Goal: Navigation & Orientation: Find specific page/section

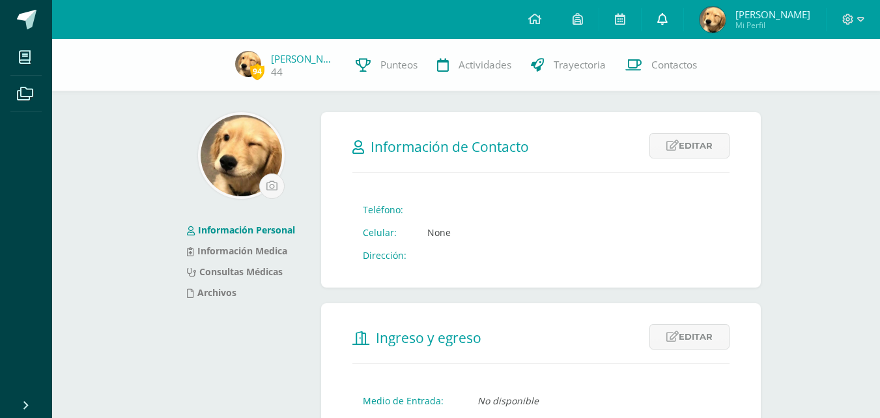
click at [683, 27] on link at bounding box center [663, 19] width 42 height 39
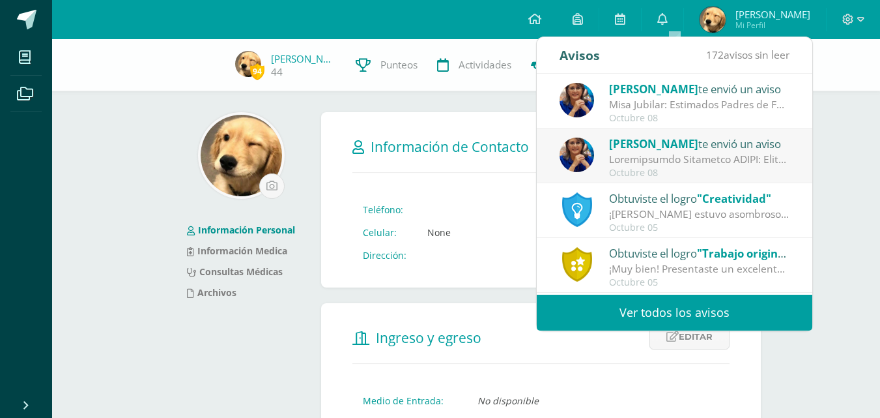
drag, startPoint x: 434, startPoint y: 133, endPoint x: 425, endPoint y: 128, distance: 10.2
click at [433, 132] on form "Información de Contacto Editar Cancelar Guardar Teléfono: Celular: None Direcci…" at bounding box center [541, 199] width 440 height 175
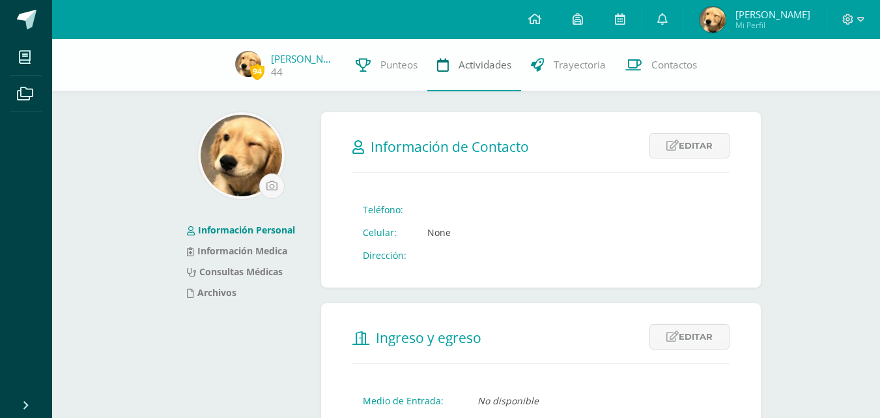
click at [460, 60] on span "Actividades" at bounding box center [485, 65] width 53 height 14
click at [461, 61] on span "Actividades" at bounding box center [485, 65] width 53 height 14
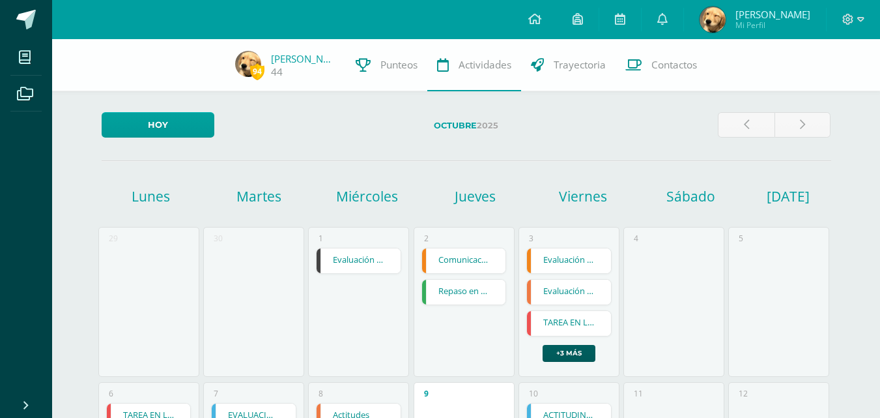
drag, startPoint x: 726, startPoint y: 292, endPoint x: 289, endPoint y: 35, distance: 507.3
